Goal: Task Accomplishment & Management: Complete application form

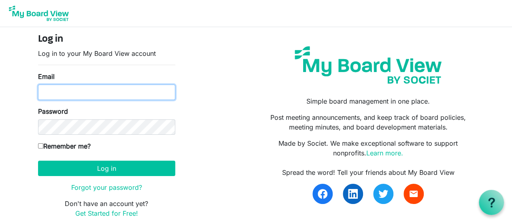
click at [146, 90] on input "Email" at bounding box center [106, 92] width 137 height 15
type input "jeanna@braveheartsriding.org"
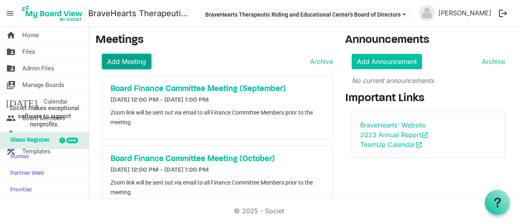
click at [136, 63] on link "Add Meeting" at bounding box center [126, 61] width 49 height 15
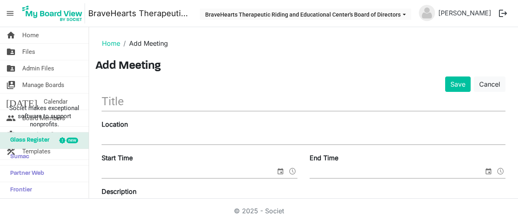
click at [188, 97] on input "text" at bounding box center [304, 101] width 404 height 19
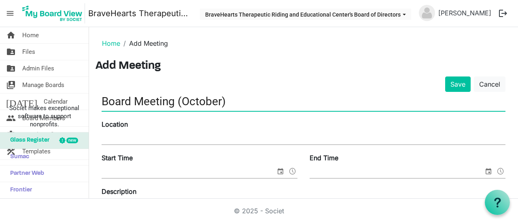
type input "Board Meeting (October)"
click at [205, 174] on input "Start Time" at bounding box center [189, 172] width 174 height 12
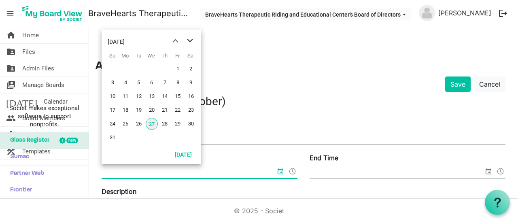
click at [184, 42] on span "next month" at bounding box center [190, 41] width 14 height 15
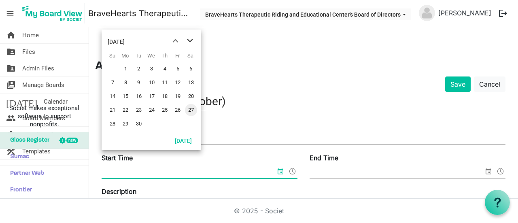
click at [185, 42] on span "next month" at bounding box center [190, 41] width 14 height 15
click at [139, 109] on span "21" at bounding box center [139, 110] width 12 height 12
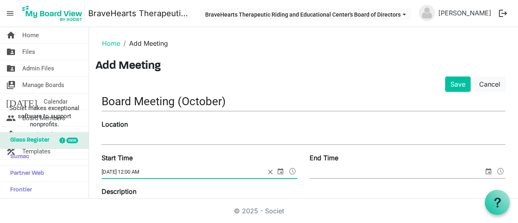
click at [371, 170] on input "End Time" at bounding box center [396, 172] width 174 height 12
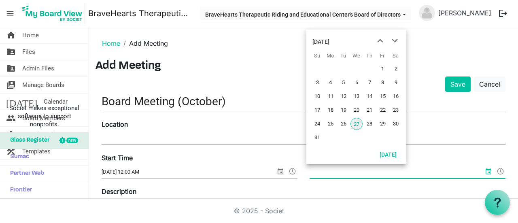
click at [203, 168] on input "10/21/2025 12:00 AM" at bounding box center [189, 172] width 174 height 12
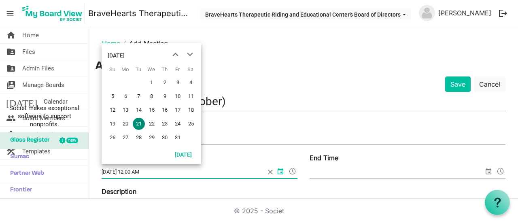
click at [140, 172] on input "10/21/2025 12:00 AM" at bounding box center [183, 172] width 163 height 12
click at [140, 171] on input "10/21/2025 12:00 AM" at bounding box center [183, 172] width 163 height 12
click at [288, 174] on span at bounding box center [293, 171] width 10 height 11
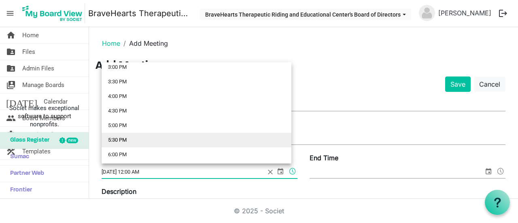
scroll to position [483, 0]
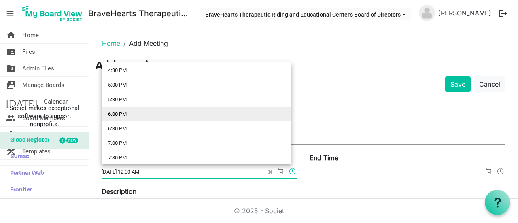
click at [131, 118] on li "6:00 PM" at bounding box center [197, 114] width 190 height 15
type input "10/21/2025 6:00 PM"
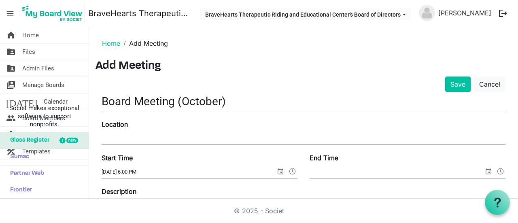
click at [348, 164] on div "End Time" at bounding box center [407, 166] width 208 height 27
click at [350, 167] on input "End Time" at bounding box center [396, 172] width 174 height 12
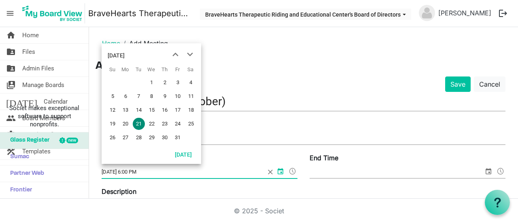
click at [205, 167] on input "10/21/2025 6:00 PM" at bounding box center [183, 172] width 163 height 12
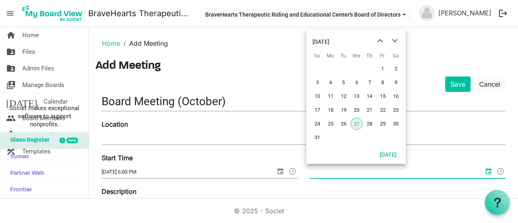
click at [342, 174] on input "End Time" at bounding box center [396, 172] width 174 height 12
paste input "10/21/2025 6:00 PM"
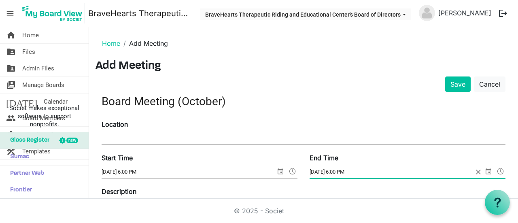
click at [496, 172] on span at bounding box center [501, 171] width 10 height 11
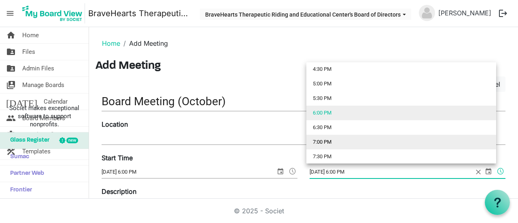
scroll to position [525, 0]
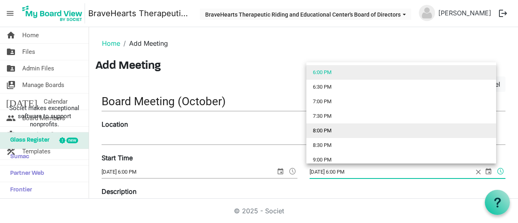
click at [343, 135] on li "8:00 PM" at bounding box center [401, 130] width 190 height 15
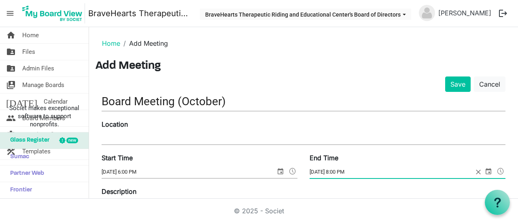
type input "10/21/2025 8:00 PM"
click at [354, 186] on div "Description Paragraph" at bounding box center [304, 222] width 404 height 72
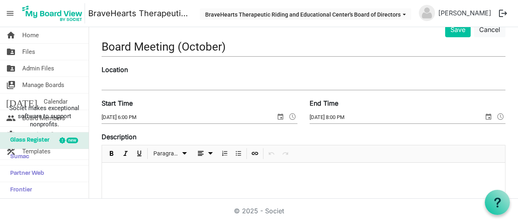
scroll to position [81, 0]
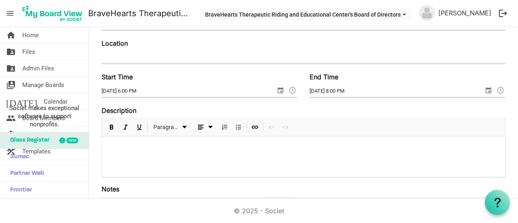
click at [198, 146] on p at bounding box center [303, 147] width 390 height 8
drag, startPoint x: 208, startPoint y: 151, endPoint x: 31, endPoint y: 136, distance: 177.4
click at [31, 136] on div "home Home folder_shared Files folder_shared Admin Files switch_account Manage B…" at bounding box center [259, 113] width 518 height 172
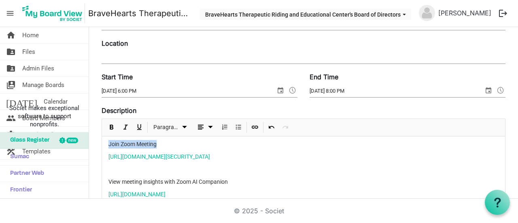
scroll to position [40, 0]
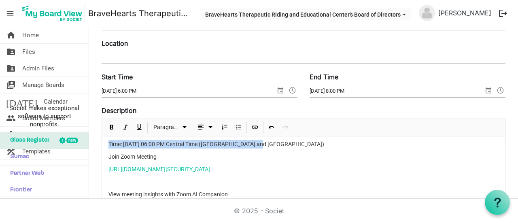
drag, startPoint x: 105, startPoint y: 148, endPoint x: 282, endPoint y: 142, distance: 177.2
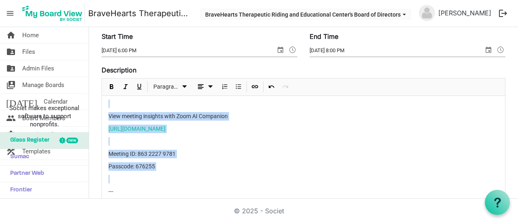
scroll to position [81, 0]
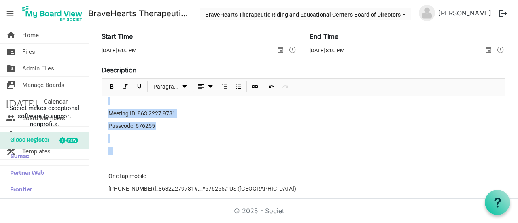
drag, startPoint x: 159, startPoint y: 148, endPoint x: 295, endPoint y: 148, distance: 135.9
click at [295, 148] on div "Join Zoom Meeting https://us02web.zoom.us/j/86322279781?pwd=JDoPZcNxdh41pOnJlOG…" at bounding box center [303, 138] width 403 height 247
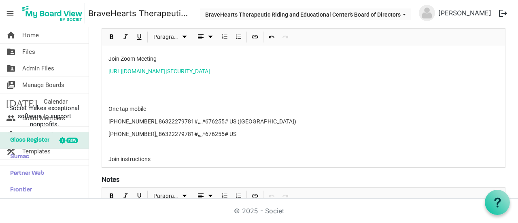
scroll to position [0, 0]
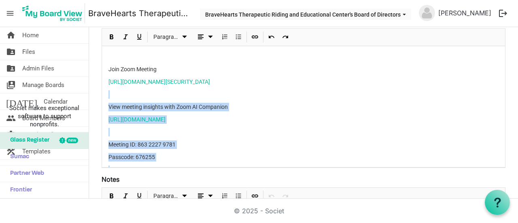
click at [172, 129] on p at bounding box center [303, 132] width 390 height 8
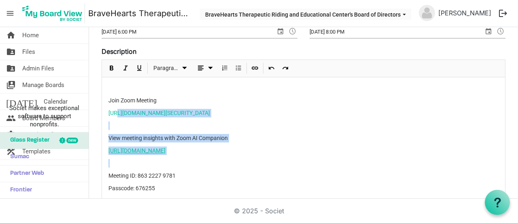
scroll to position [131, 0]
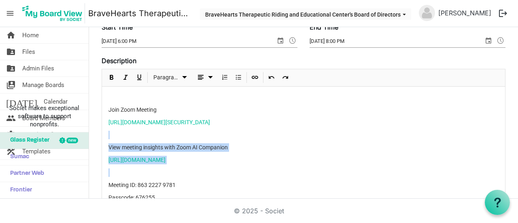
drag, startPoint x: 150, startPoint y: 131, endPoint x: 105, endPoint y: 129, distance: 45.4
click at [105, 129] on div "Join Zoom Meeting https://us02web.zoom.us/j/86322279781?pwd=JDoPZcNxdh41pOnJlOG…" at bounding box center [303, 210] width 403 height 247
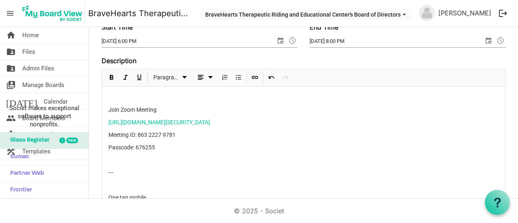
click at [122, 158] on p at bounding box center [303, 160] width 390 height 8
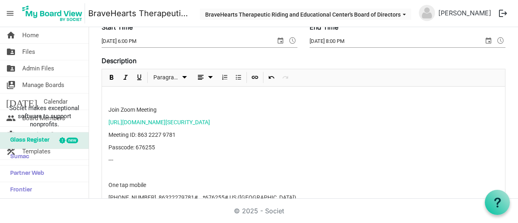
click at [123, 168] on p at bounding box center [303, 172] width 390 height 8
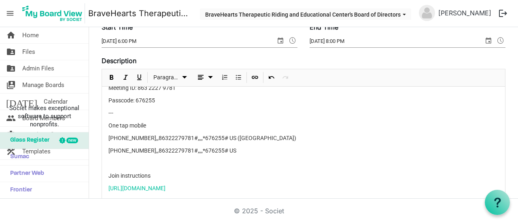
scroll to position [51, 0]
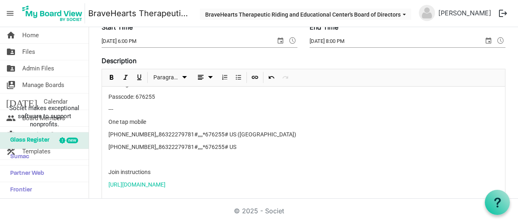
click at [141, 148] on p "+13092053325,,86322279781#,,,,*676255# US" at bounding box center [303, 147] width 390 height 8
click at [142, 149] on p "+13092053325,,86322279781#,,,,*676255# US" at bounding box center [303, 147] width 390 height 8
click at [124, 150] on div "Join Zoom Meeting https://us02web.zoom.us/j/86322279781?pwd=JDoPZcNxdh41pOnJlOG…" at bounding box center [303, 122] width 403 height 172
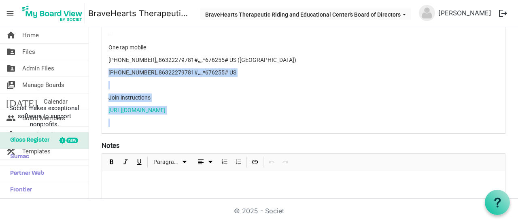
scroll to position [51, 0]
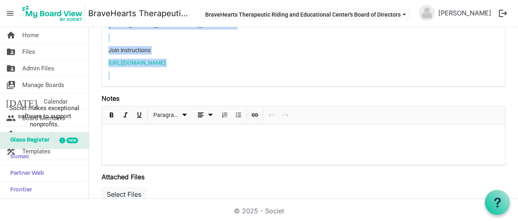
drag, startPoint x: 108, startPoint y: 145, endPoint x: 361, endPoint y: 138, distance: 253.7
click at [361, 138] on form "Save Cancel Board Meeting (October) Location Start Time 10/21/2025 6:00 PM End …" at bounding box center [304, 78] width 404 height 508
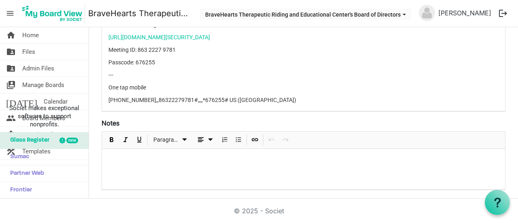
scroll to position [175, 0]
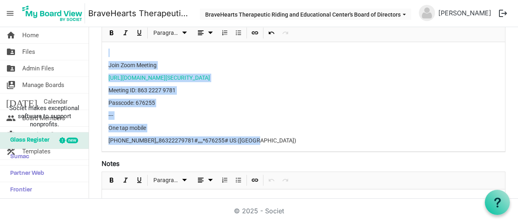
copy div "Join Zoom Meeting https://us02web.zoom.us/j/86322279781?pwd=JDoPZcNxdh41pOnJlOG…"
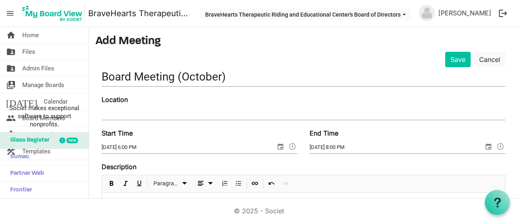
scroll to position [0, 0]
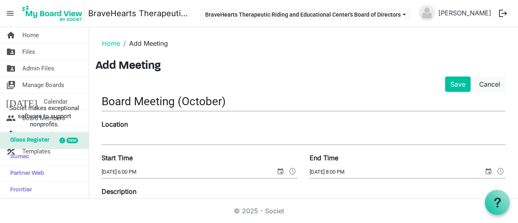
click at [444, 92] on input "Board Meeting (October)" at bounding box center [304, 101] width 404 height 19
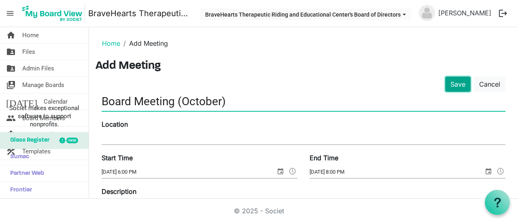
click at [445, 84] on button "Save" at bounding box center [457, 83] width 25 height 15
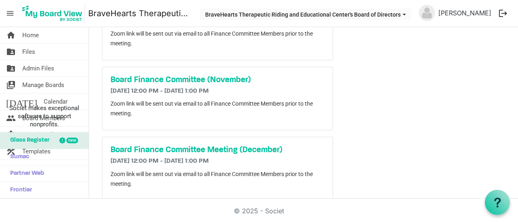
scroll to position [248, 0]
